Goal: Find specific page/section: Find specific page/section

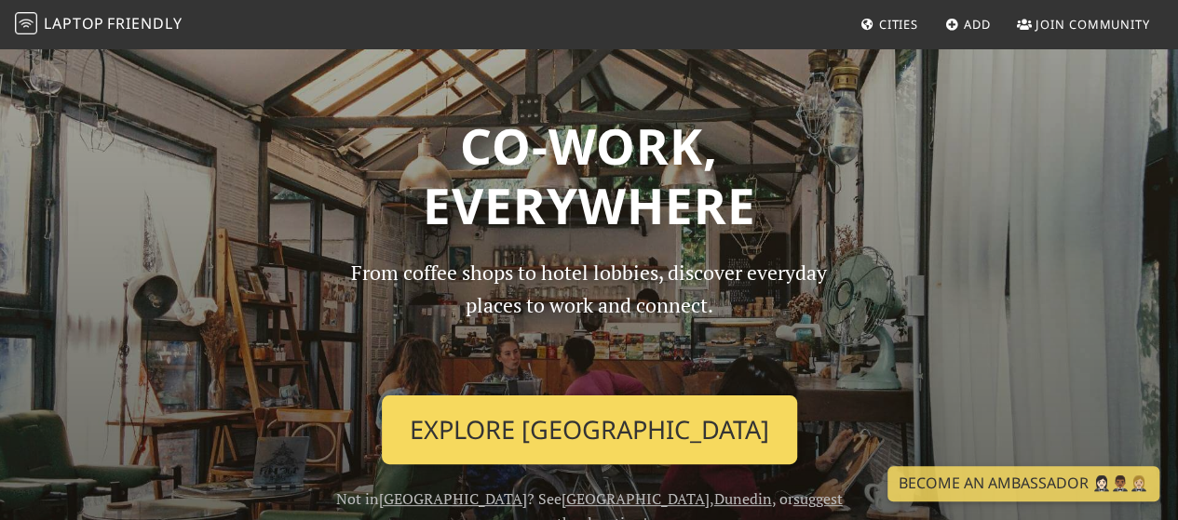
click at [603, 421] on link "Explore [GEOGRAPHIC_DATA]" at bounding box center [589, 430] width 415 height 69
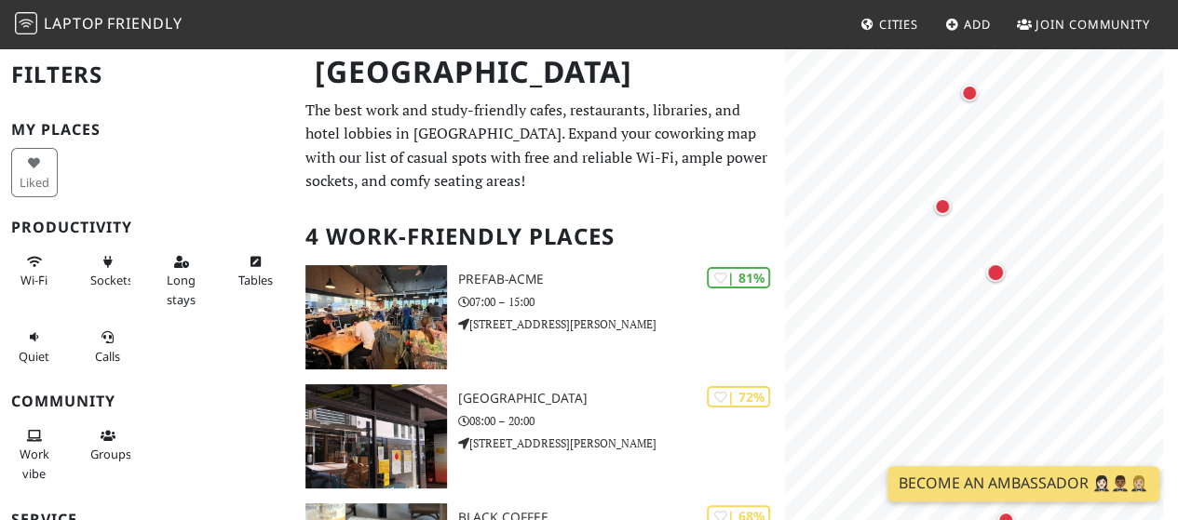
scroll to position [340, 0]
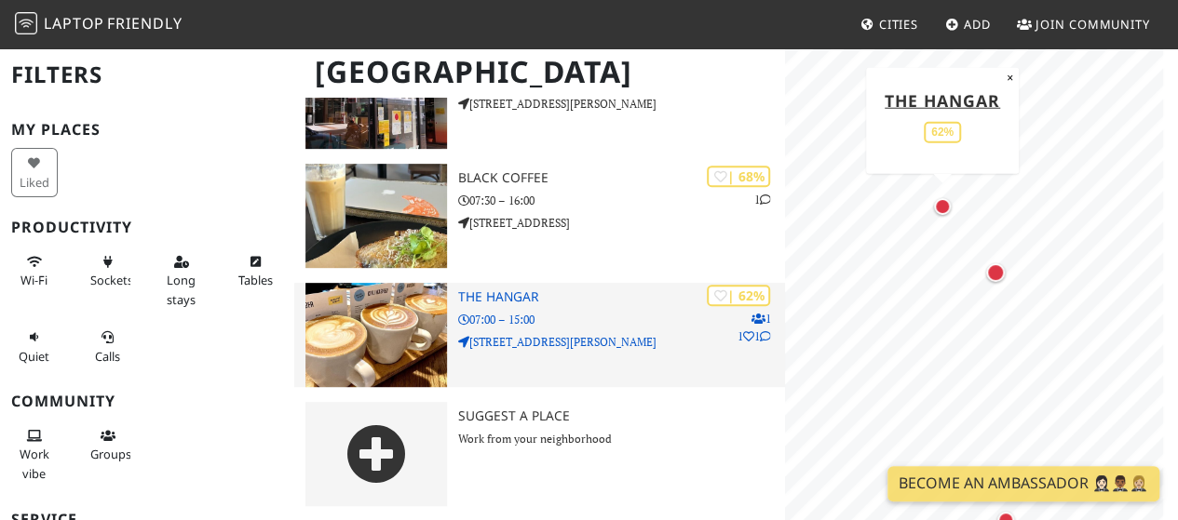
click at [764, 343] on p "1 1 1" at bounding box center [753, 327] width 34 height 35
